Goal: Task Accomplishment & Management: Use online tool/utility

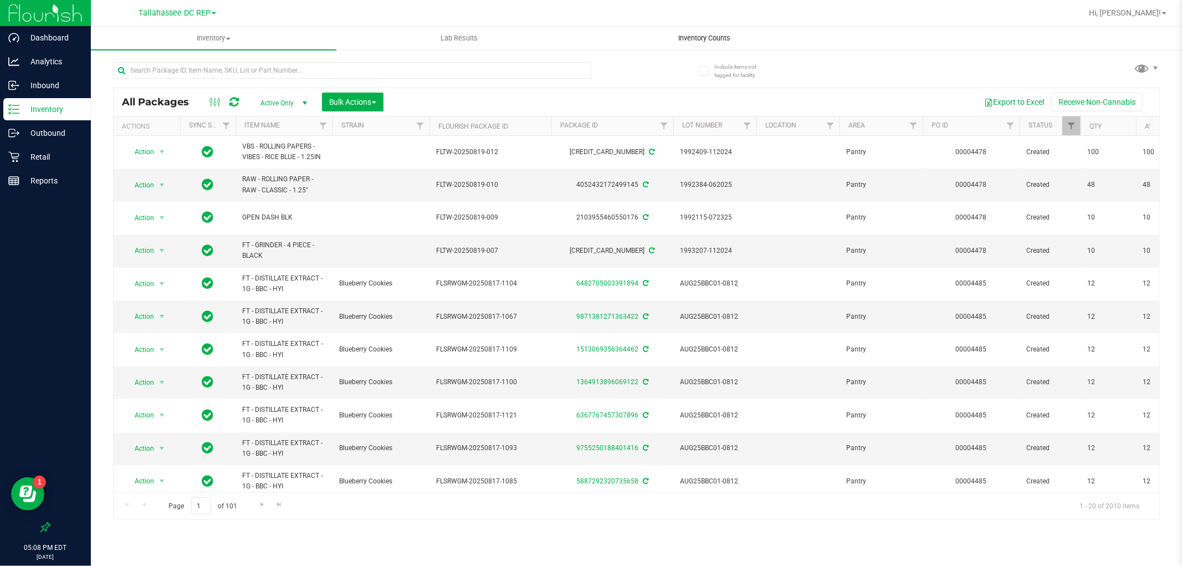
click at [686, 45] on uib-tab-heading "Inventory Counts" at bounding box center [704, 38] width 244 height 22
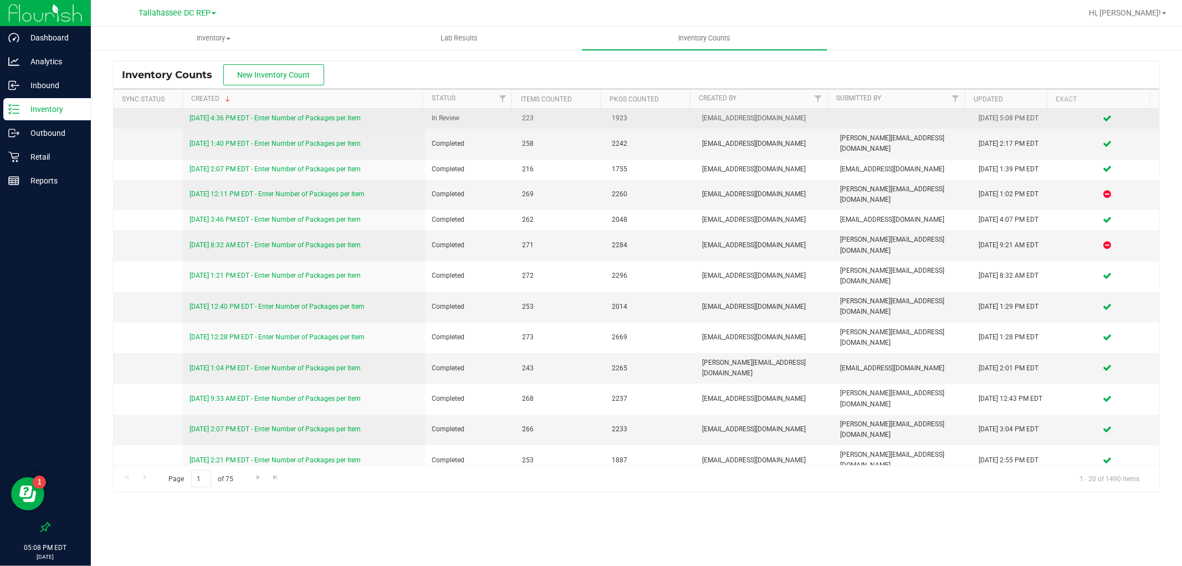
click at [325, 120] on link "[DATE] 4:36 PM EDT - Enter Number of Packages per Item" at bounding box center [274, 118] width 171 height 8
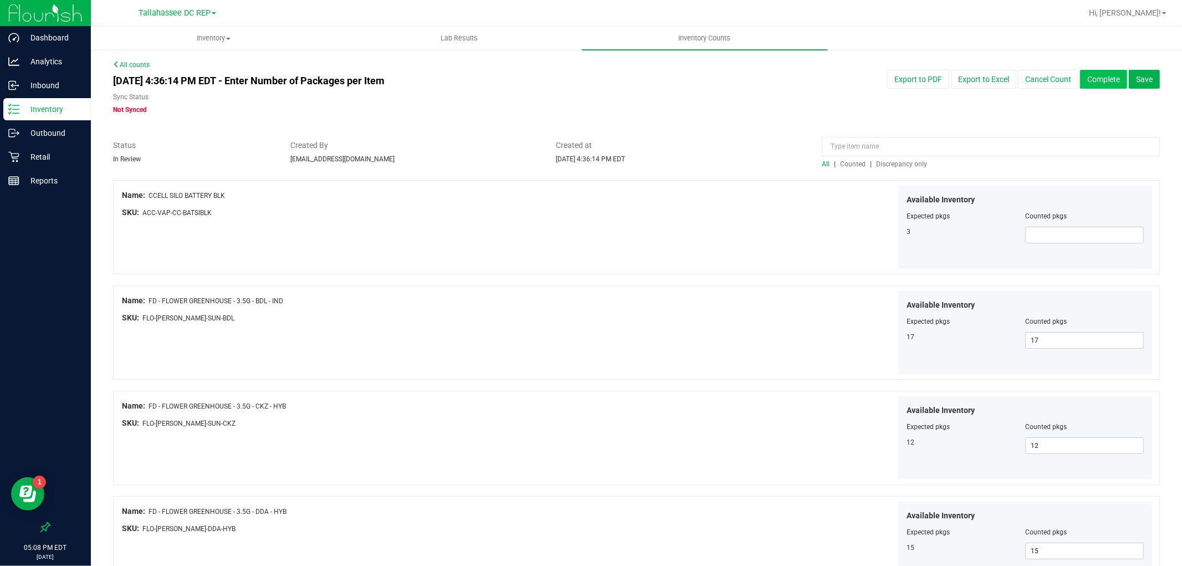
click at [1081, 84] on button "Complete" at bounding box center [1103, 79] width 47 height 19
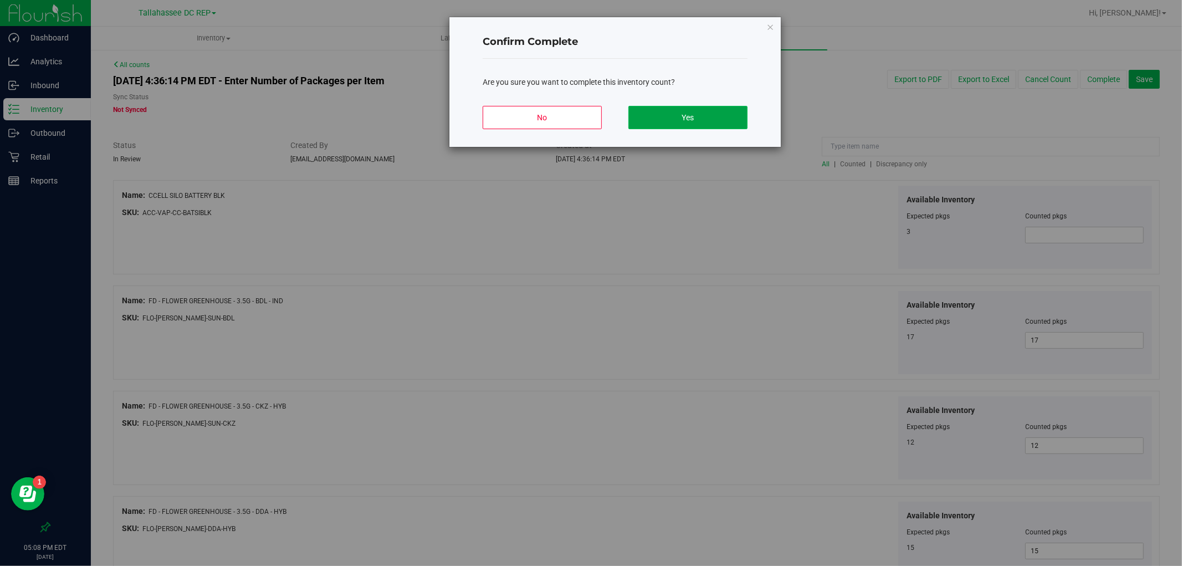
click at [727, 111] on button "Yes" at bounding box center [687, 117] width 119 height 23
